Goal: Navigation & Orientation: Go to known website

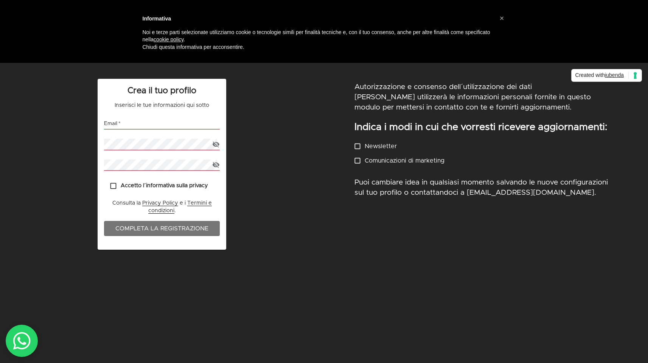
click at [254, 236] on div "Crea il tuo profilo Inserisci le tue informazioni qui sotto Email   * Password …" at bounding box center [162, 222] width 324 height 296
click at [29, 331] on img at bounding box center [21, 340] width 19 height 19
click at [464, 190] on p "Puoi cambiare idea in qualsiasi momento salvando le nuove configurazioni sul tu…" at bounding box center [487, 187] width 264 height 21
drag, startPoint x: 467, startPoint y: 192, endPoint x: 542, endPoint y: 192, distance: 74.5
click at [542, 192] on p "Puoi cambiare idea in qualsiasi momento salvando le nuove configurazioni sul tu…" at bounding box center [487, 187] width 264 height 21
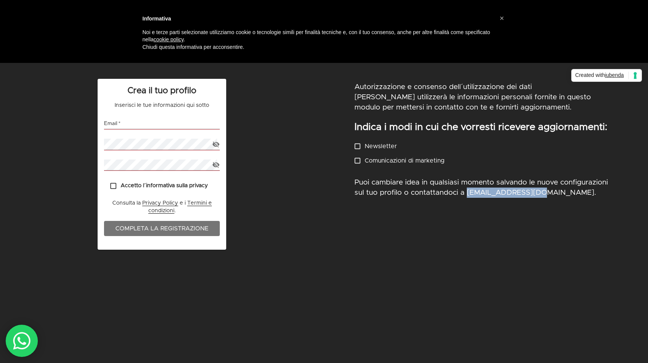
copy p "support@guryou.com"
click at [196, 262] on div "Crea il tuo profilo Inserisci le tue informazioni qui sotto Email   * Password …" at bounding box center [162, 222] width 324 height 296
